Goal: Find specific page/section: Find specific page/section

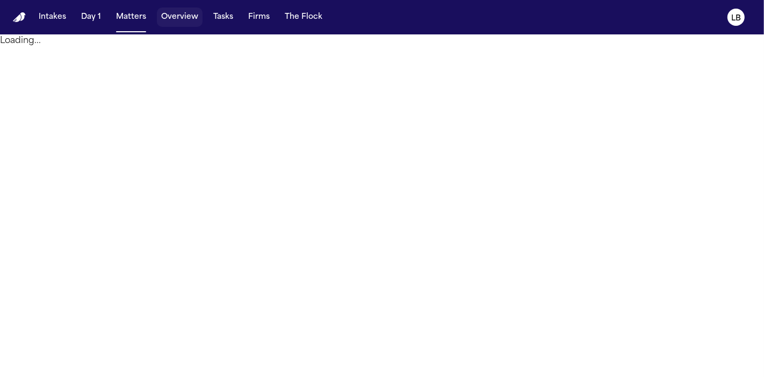
click at [139, 19] on button "Matters" at bounding box center [131, 17] width 39 height 19
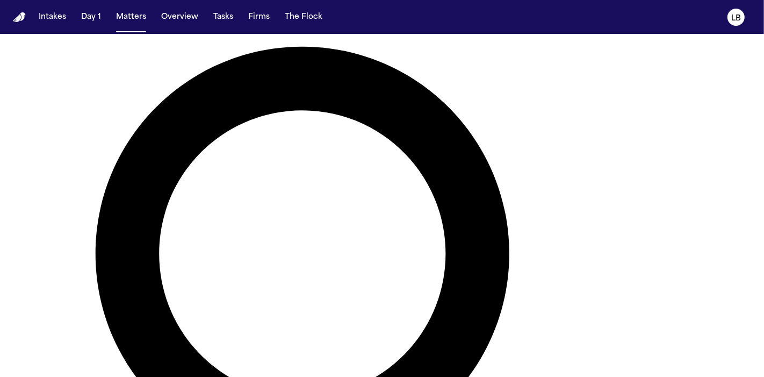
type input "******"
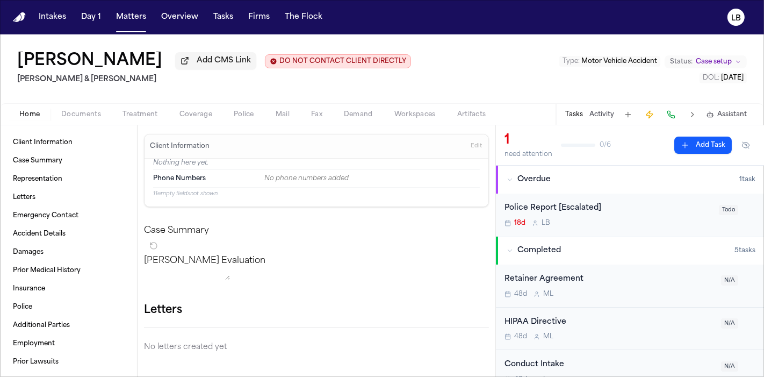
click at [235, 116] on span "Police" at bounding box center [244, 114] width 20 height 9
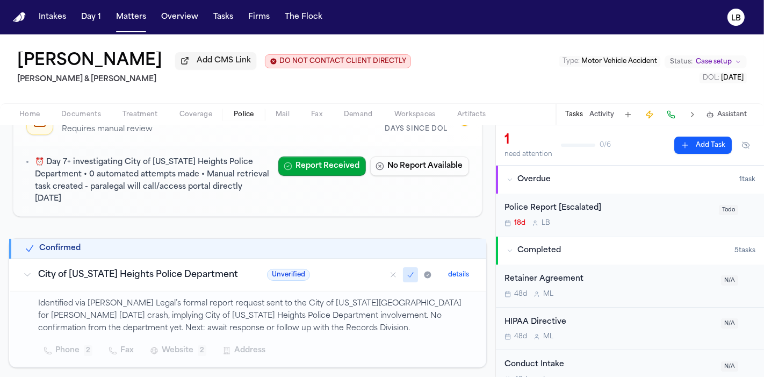
scroll to position [32, 0]
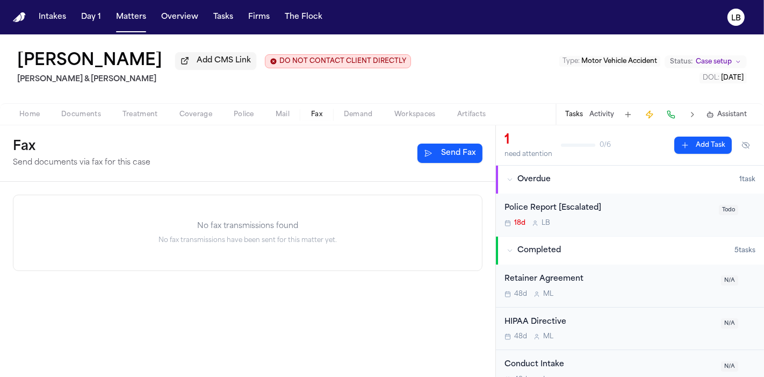
click at [323, 111] on button "Fax" at bounding box center [316, 114] width 33 height 13
click at [295, 108] on button "Mail" at bounding box center [282, 114] width 35 height 13
